Goal: Check status: Check status

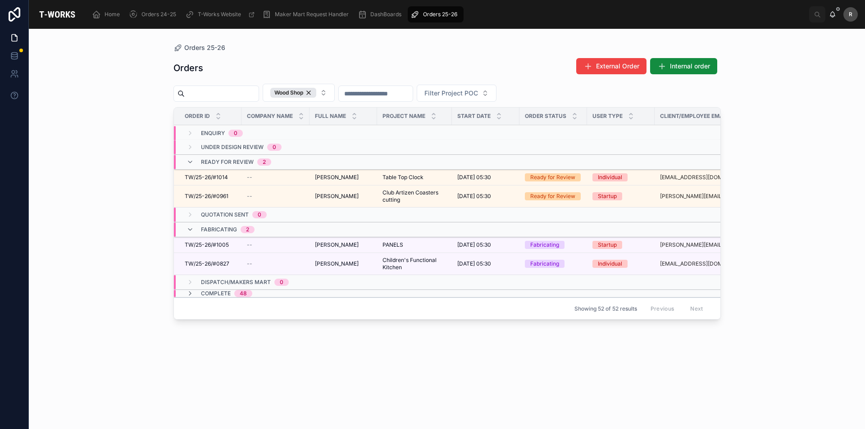
click at [219, 244] on span "TW/25-26/#1005" at bounding box center [207, 245] width 44 height 7
click at [187, 292] on icon at bounding box center [190, 293] width 7 height 7
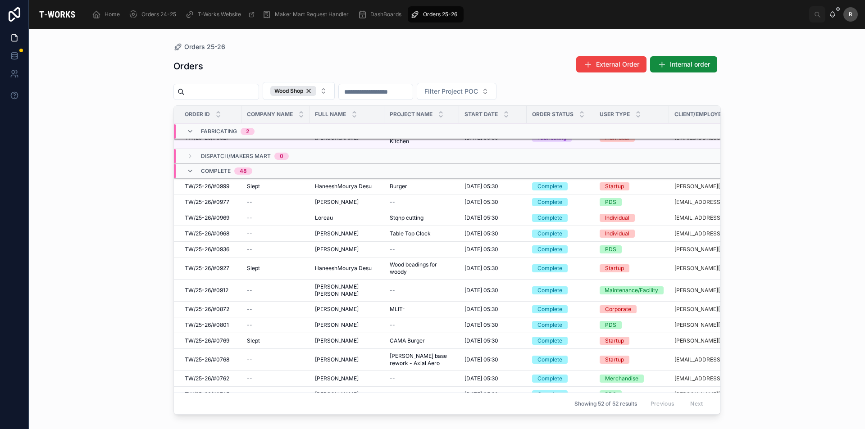
scroll to position [45, 0]
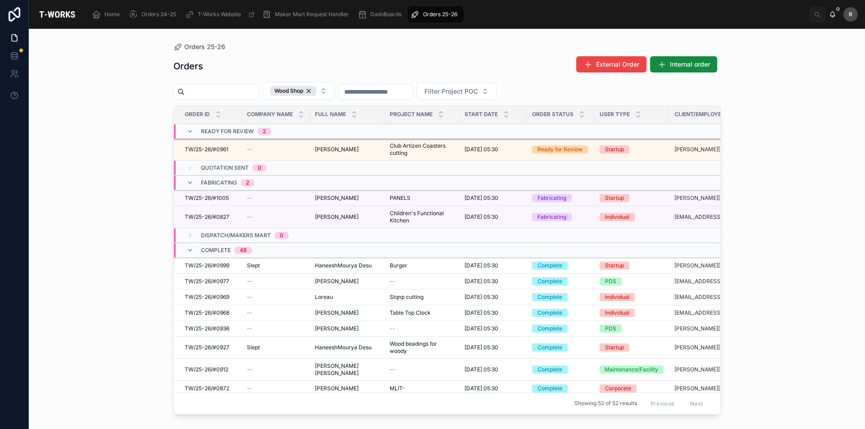
click at [225, 269] on span "TW/25-26/#0999" at bounding box center [207, 265] width 45 height 7
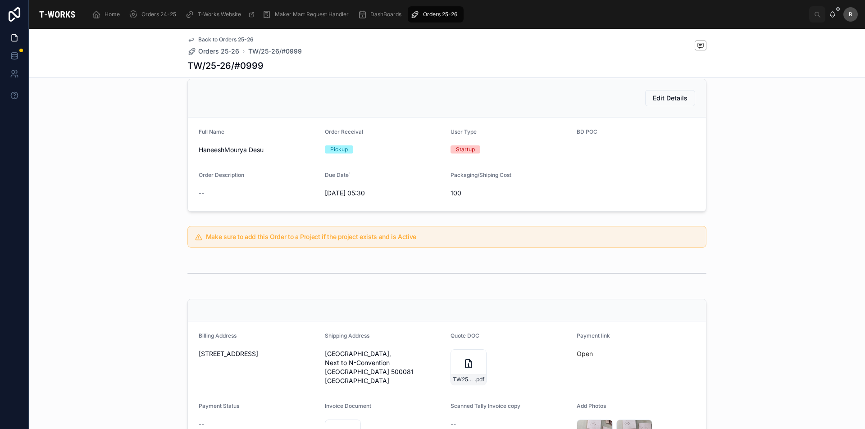
scroll to position [135, 0]
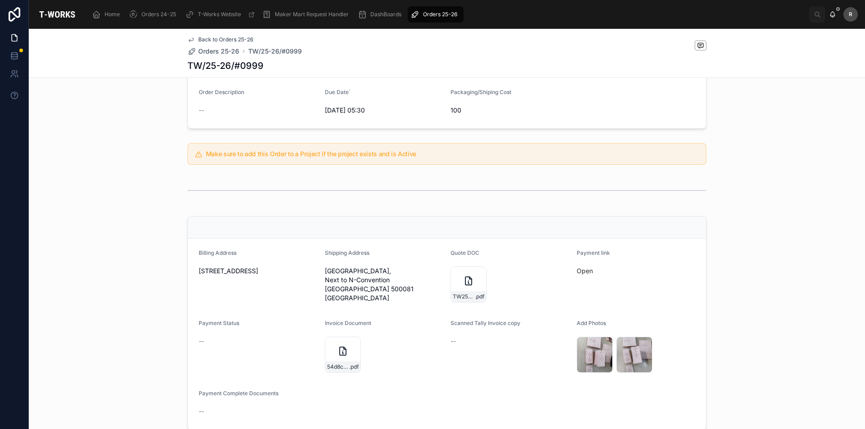
click at [463, 280] on icon at bounding box center [468, 281] width 11 height 11
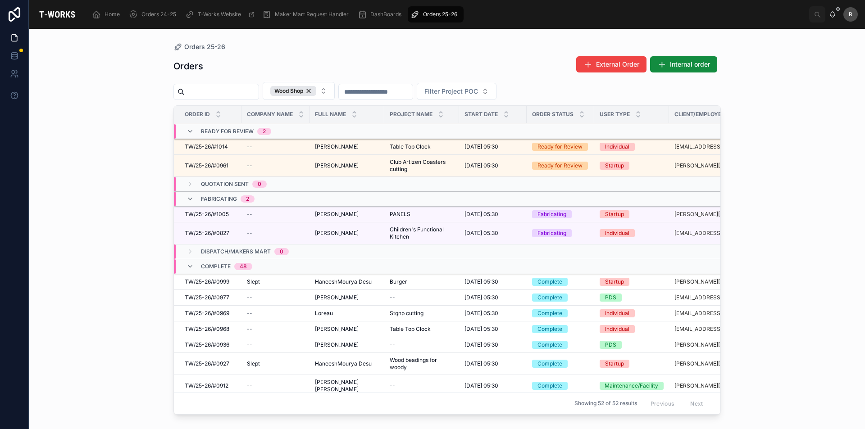
scroll to position [45, 0]
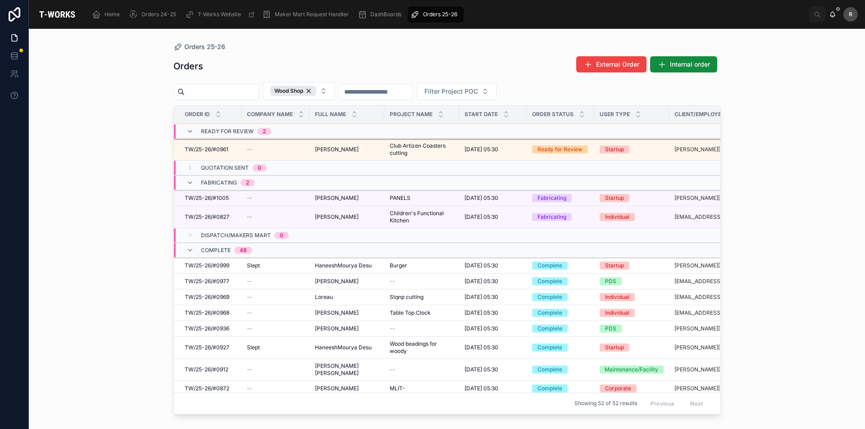
click at [210, 265] on span "TW/25-26/#0999" at bounding box center [207, 265] width 45 height 7
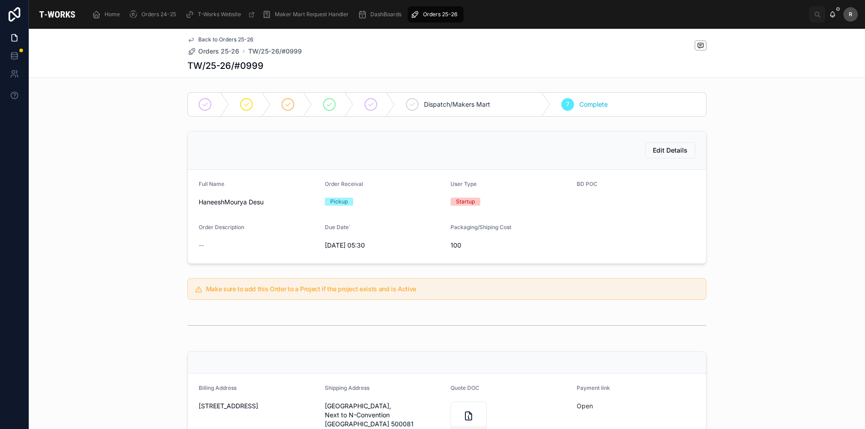
click at [668, 148] on span "Edit Details" at bounding box center [670, 150] width 35 height 9
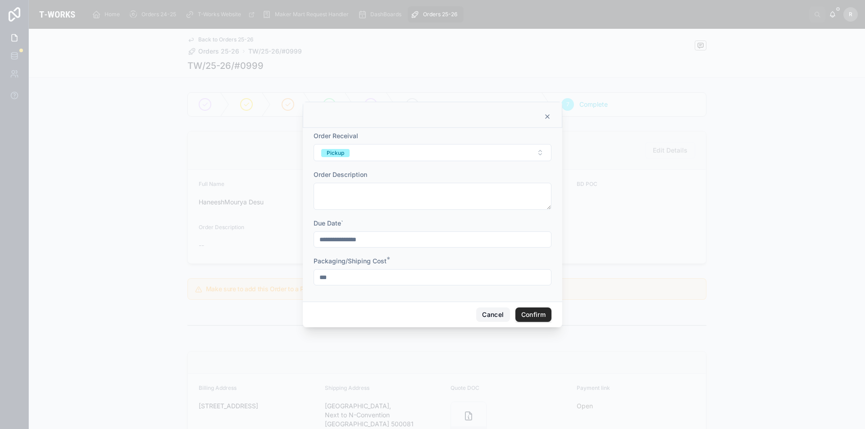
click at [481, 313] on button "Cancel" at bounding box center [492, 315] width 33 height 14
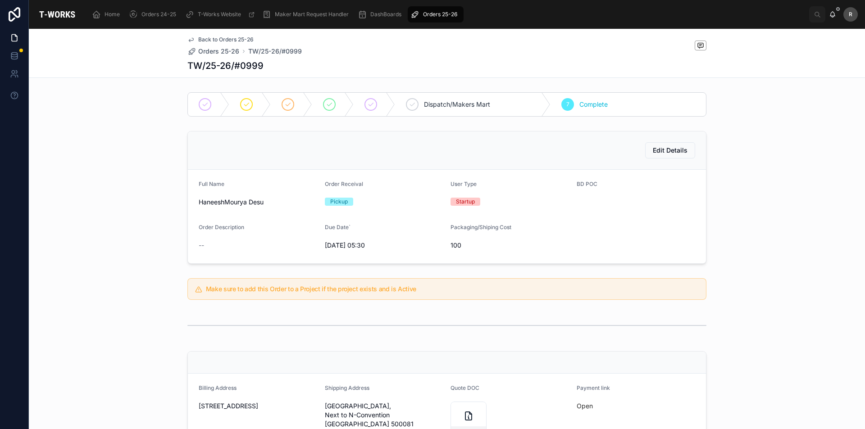
click at [287, 55] on span "TW/25-26/#0999" at bounding box center [275, 51] width 54 height 9
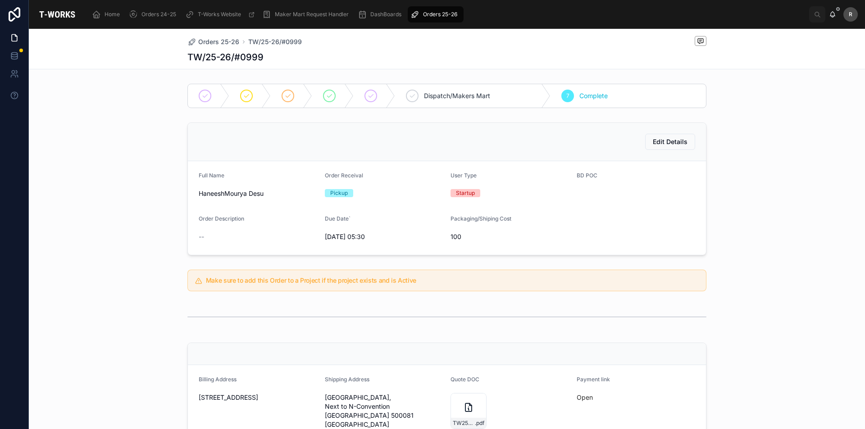
click at [290, 45] on span "TW/25-26/#0999" at bounding box center [275, 41] width 54 height 9
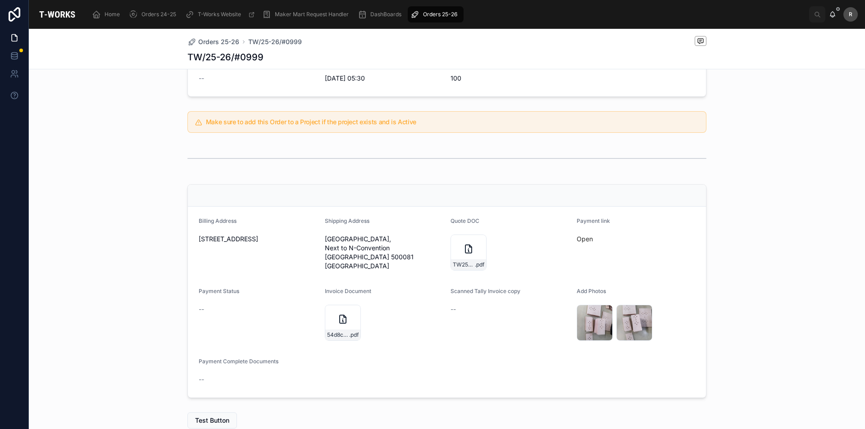
scroll to position [180, 0]
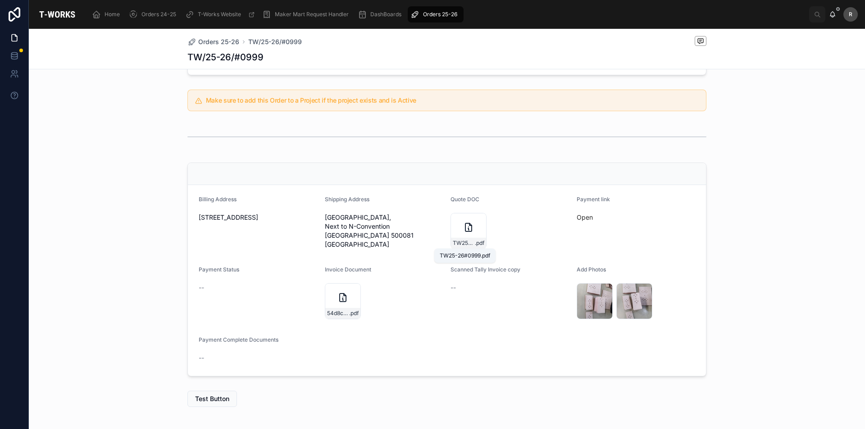
click at [460, 242] on span "TW25-26#0999" at bounding box center [464, 243] width 22 height 7
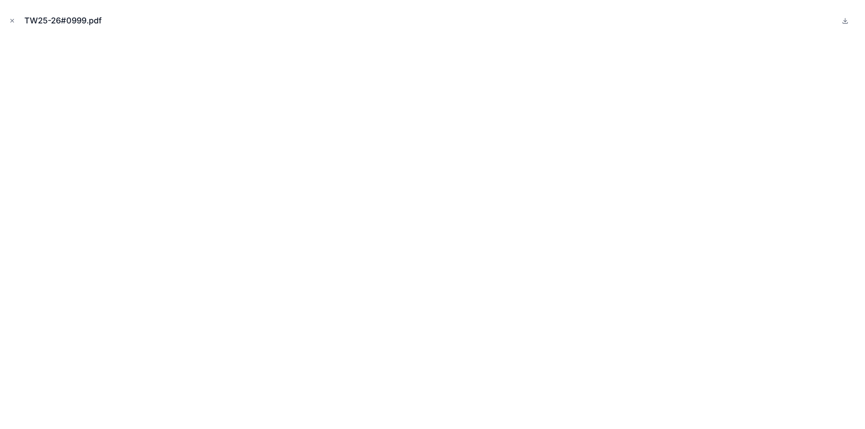
click at [17, 22] on button "Close modal" at bounding box center [12, 21] width 10 height 10
